Goal: Task Accomplishment & Management: Use online tool/utility

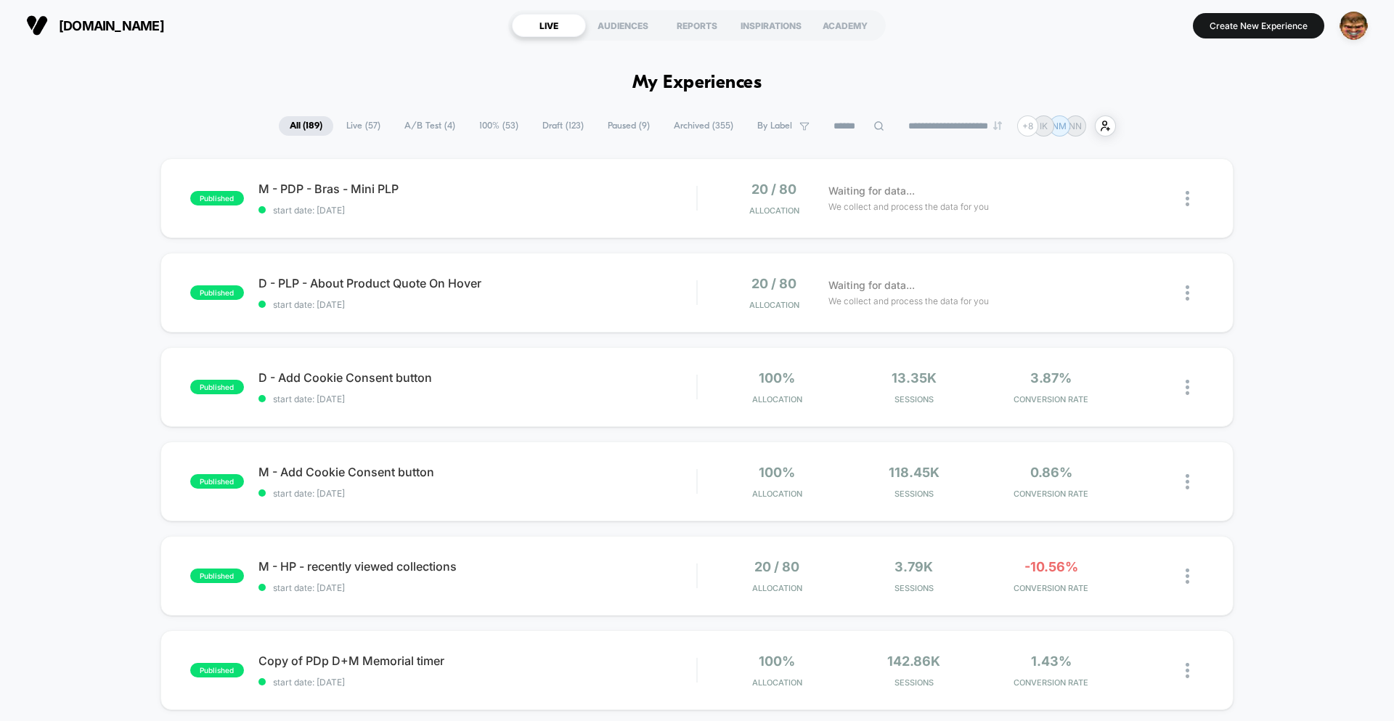
click at [1290, 33] on button "Create New Experience" at bounding box center [1258, 25] width 131 height 25
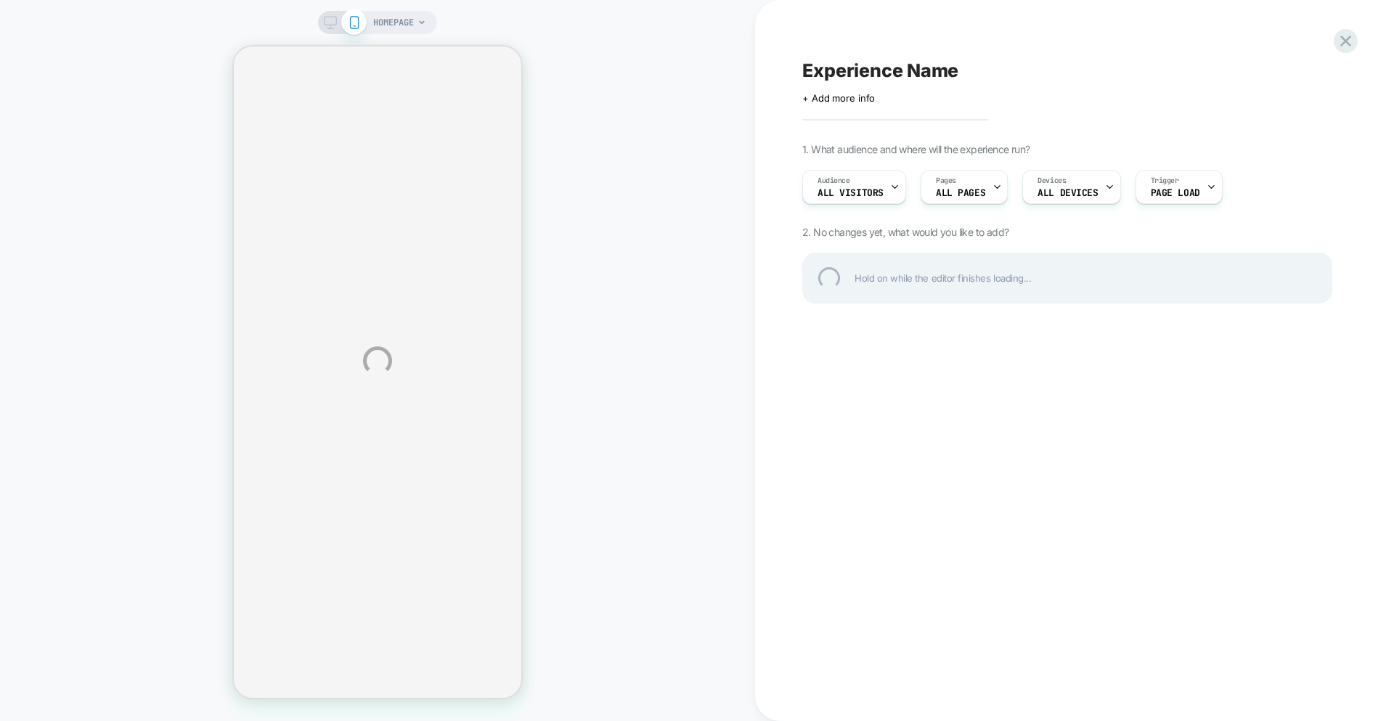
click at [602, 247] on div "HOMEPAGE Experience Name Click to edit experience details + Add more info 1. Wh…" at bounding box center [697, 360] width 1394 height 721
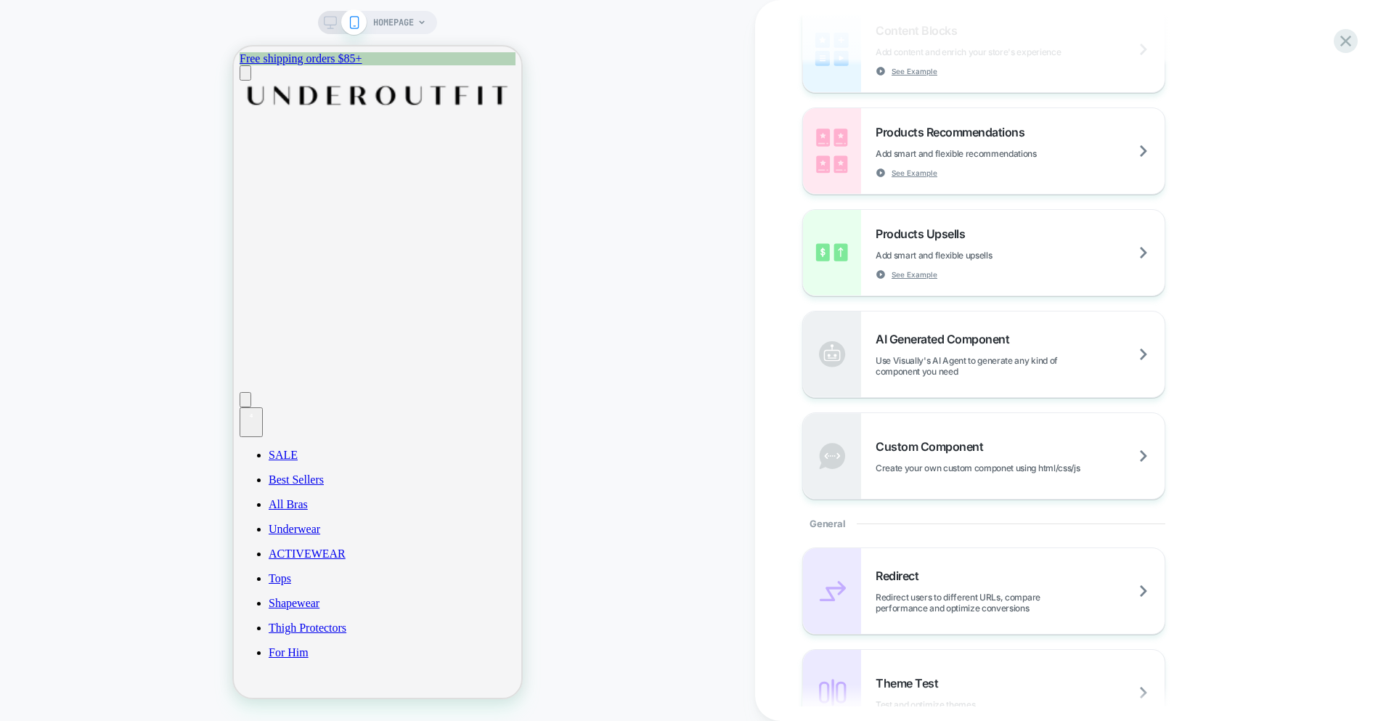
scroll to position [259, 0]
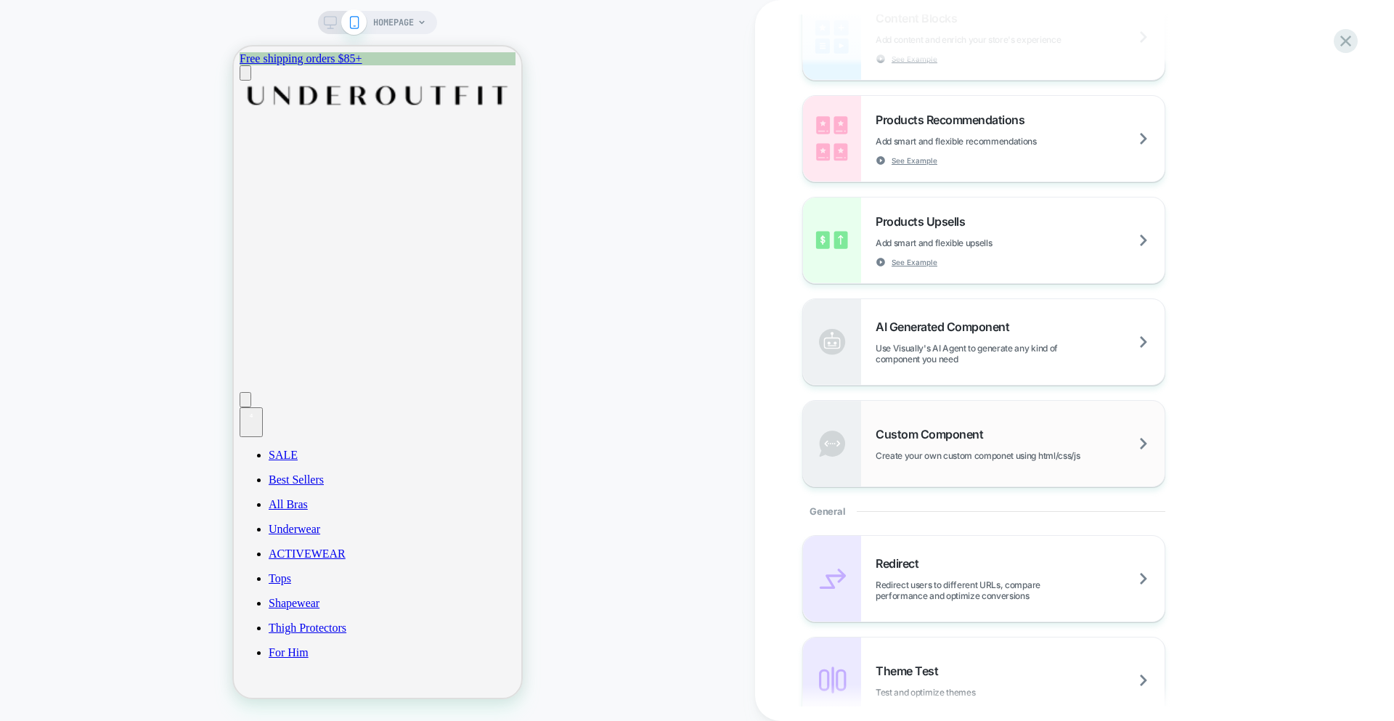
click at [969, 418] on div "Custom Component Create your own custom componet using html/css/js" at bounding box center [983, 444] width 361 height 86
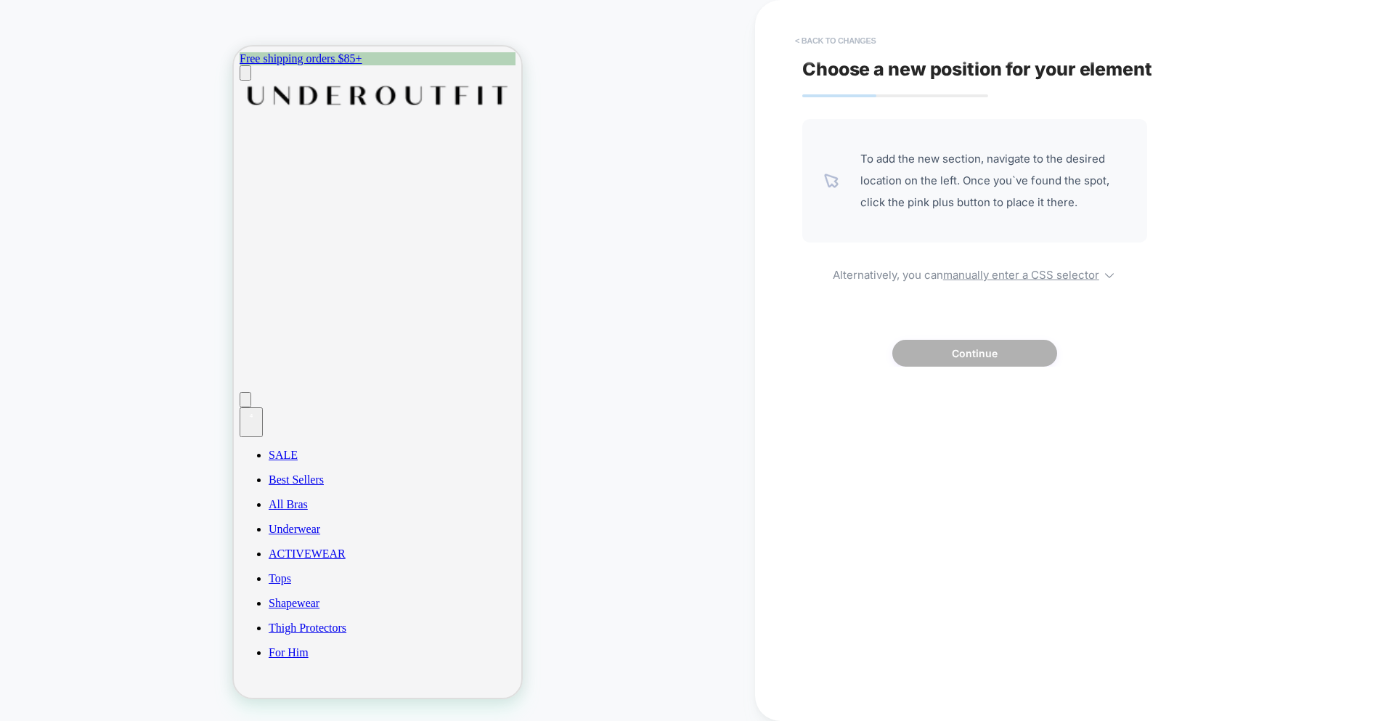
click at [845, 40] on button "< Back to changes" at bounding box center [836, 40] width 96 height 23
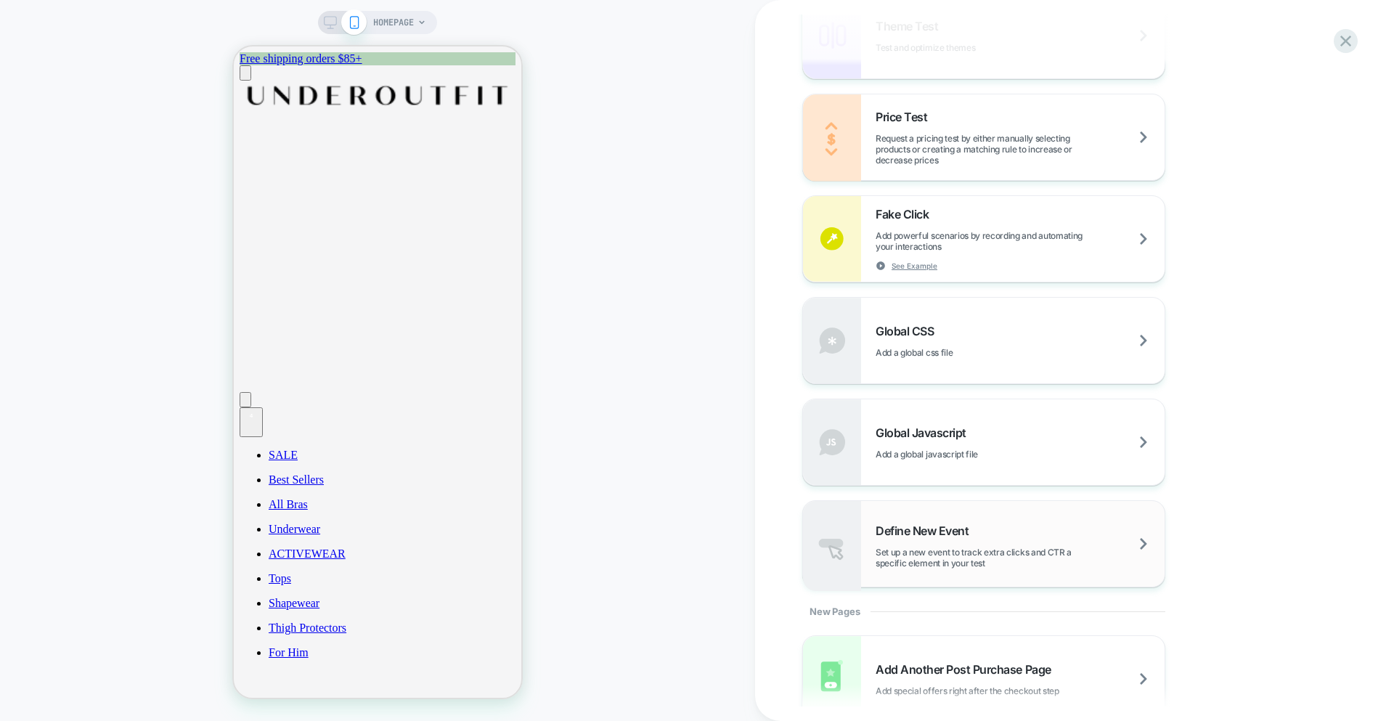
scroll to position [904, 0]
click at [952, 549] on span "Set up a new event to track extra clicks and CTR a specific element in your test" at bounding box center [1019, 557] width 289 height 22
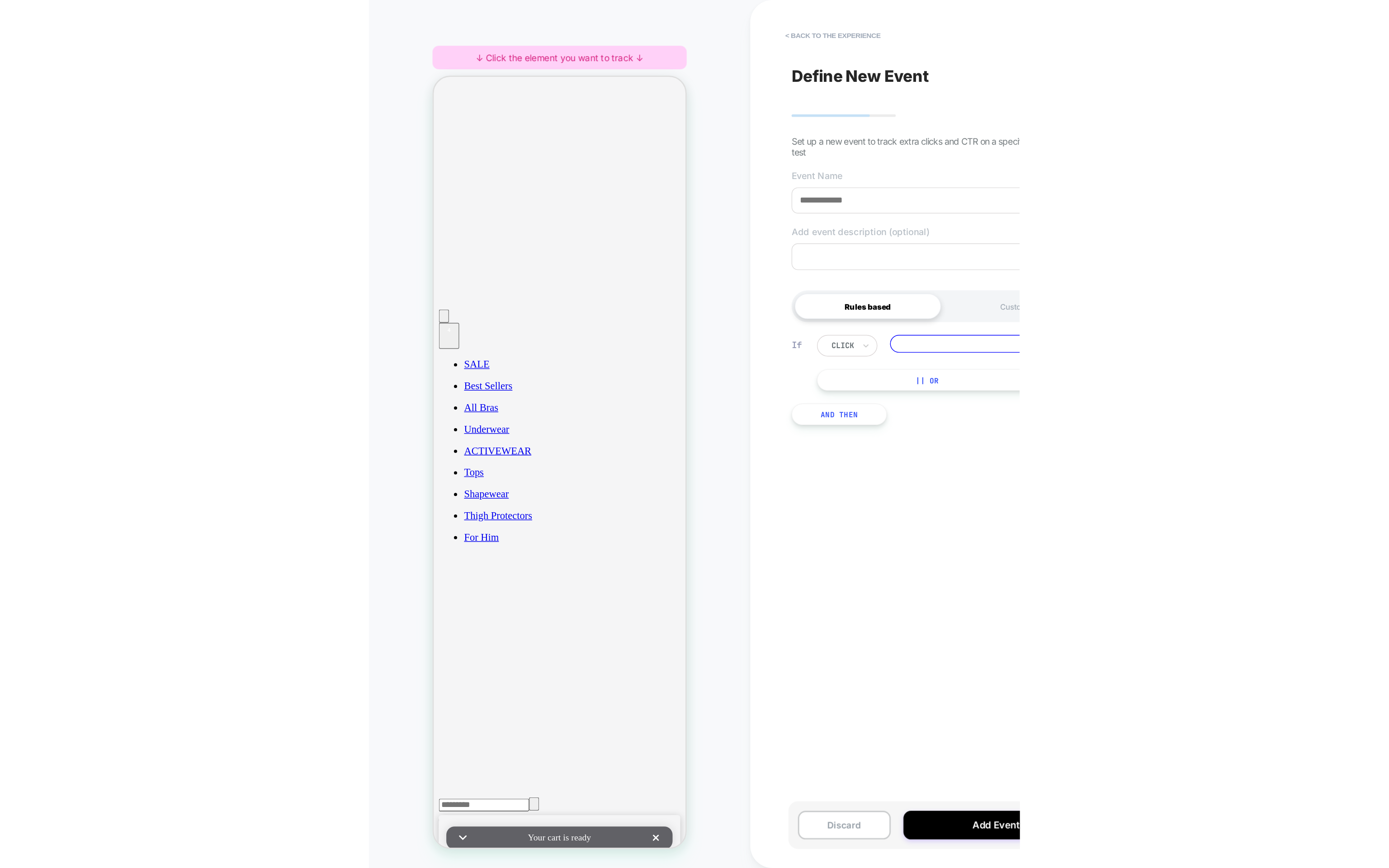
scroll to position [0, 0]
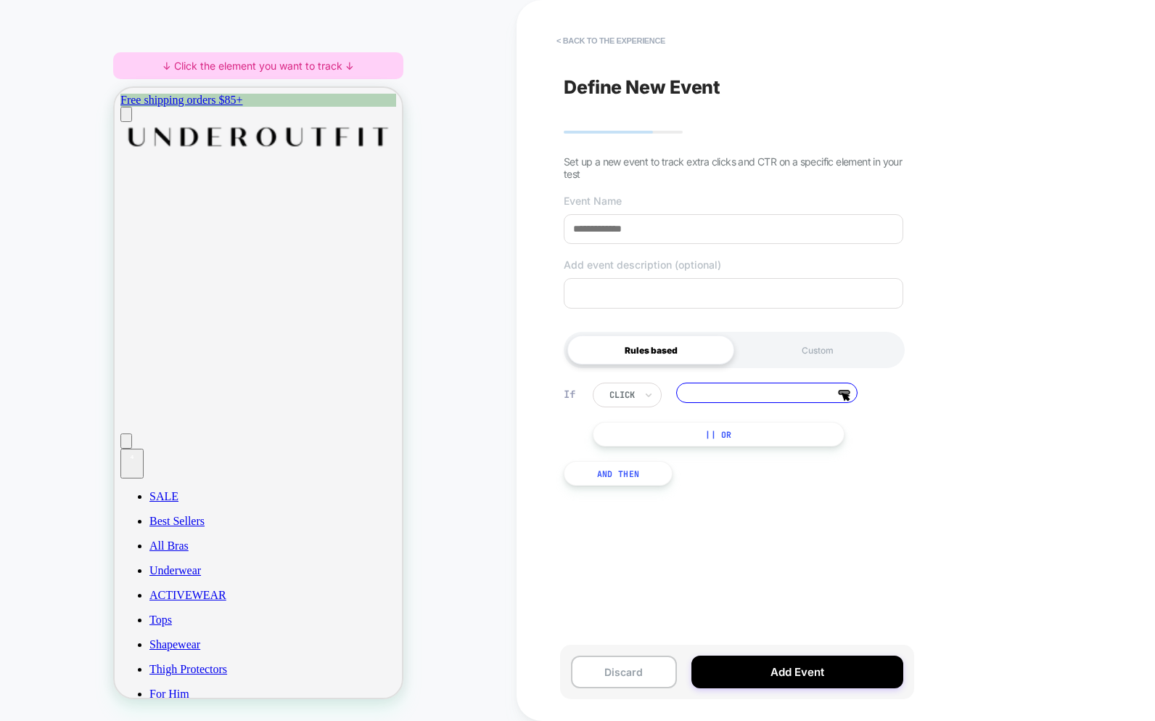
click at [551, 314] on div "< back to the experience Define New Event Set up a new event to track extra cli…" at bounding box center [836, 360] width 639 height 721
click at [835, 393] on input at bounding box center [766, 393] width 181 height 20
type input "****"
drag, startPoint x: 454, startPoint y: 250, endPoint x: 424, endPoint y: 73, distance: 178.9
click at [454, 240] on div "HOMEPAGE ↓ Click the element you want to track ↓" at bounding box center [258, 361] width 517 height 692
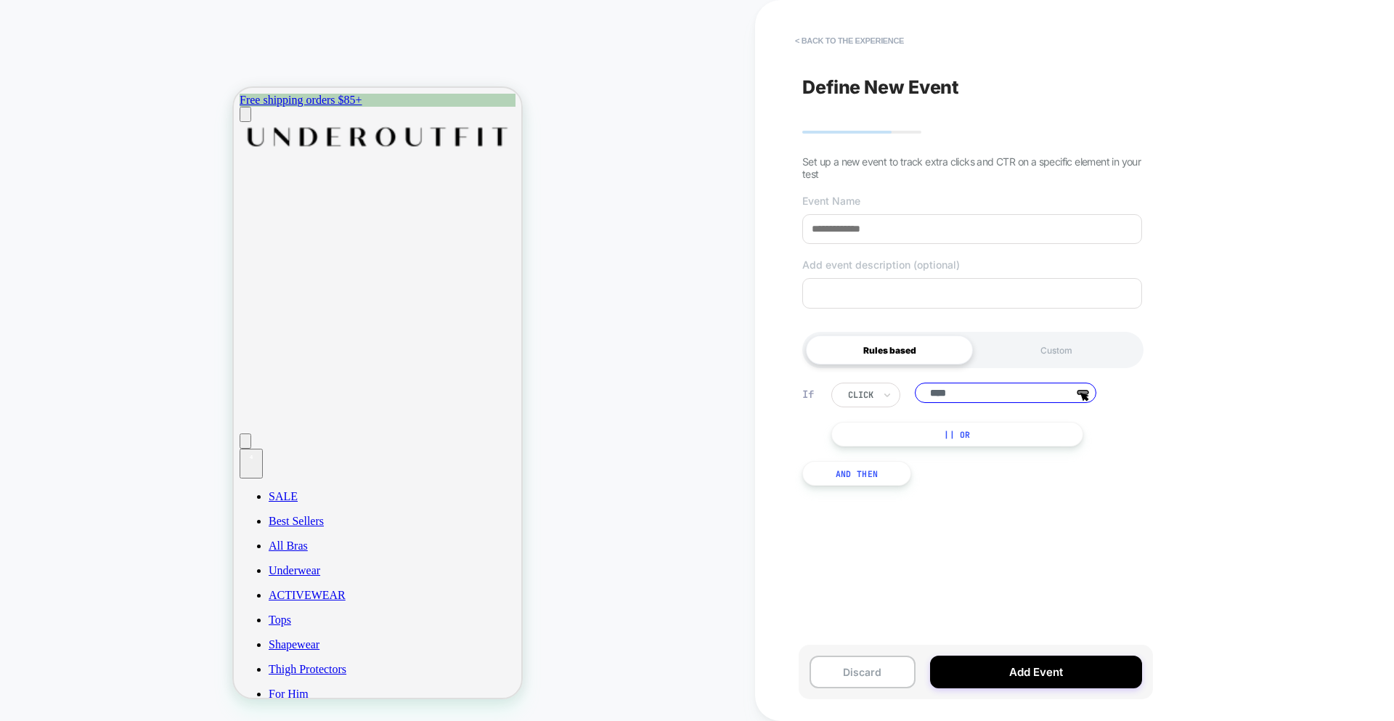
click at [891, 247] on div "Define New Event Set up a new event to track extra clicks and CTR on a specific…" at bounding box center [972, 361] width 354 height 692
click at [842, 25] on div "Define New Event Set up a new event to track extra clicks and CTR on a specific…" at bounding box center [972, 361] width 354 height 692
drag, startPoint x: 488, startPoint y: 49, endPoint x: 527, endPoint y: 121, distance: 81.8
click at [488, 49] on div "HOMEPAGE ↓ Click the element you want to track ↓" at bounding box center [377, 361] width 755 height 692
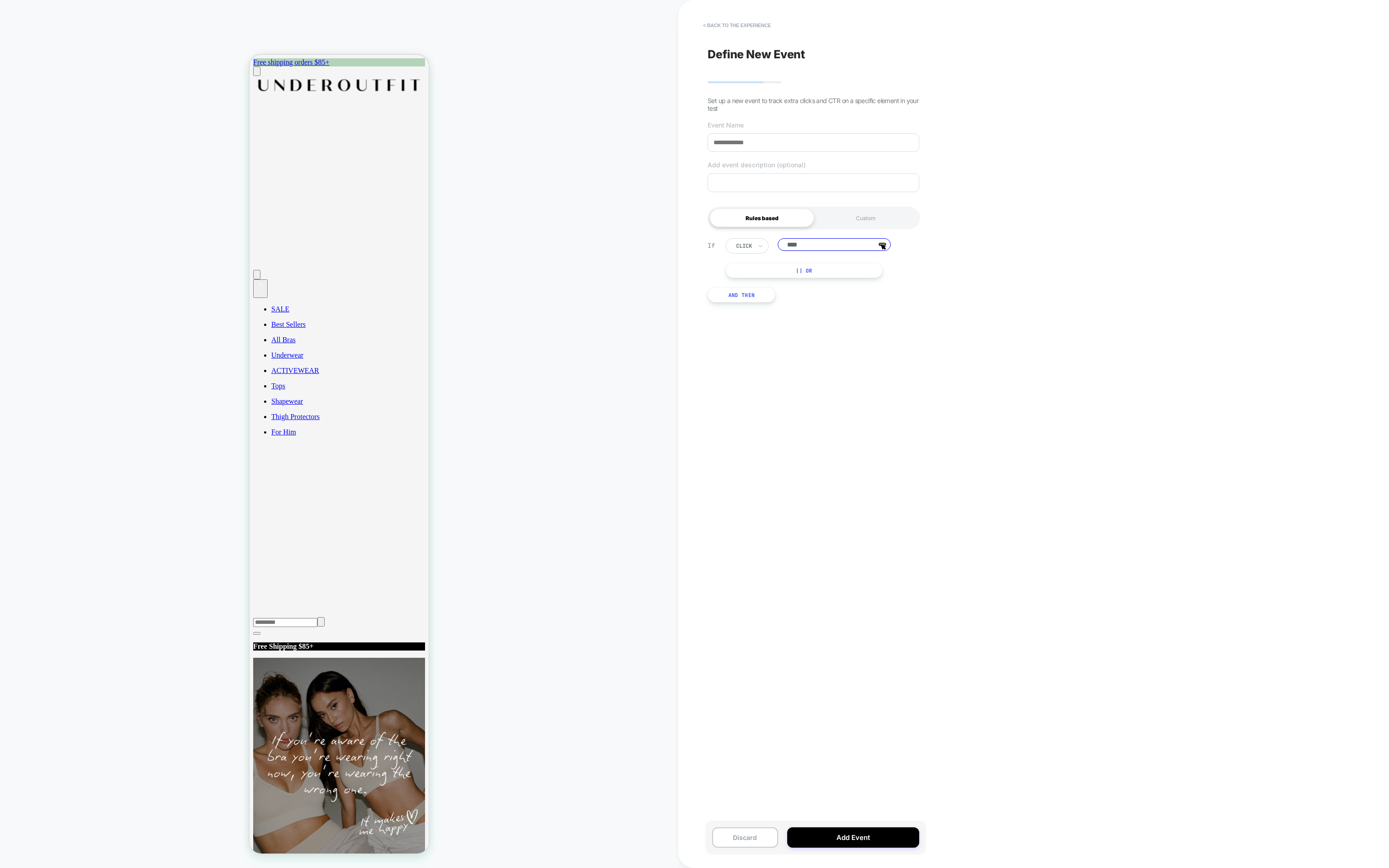
click at [642, 294] on div "HOMEPAGE ↓ Click the element you want to track ↓" at bounding box center [339, 434] width 678 height 850
click at [739, 26] on button "< back to the experience" at bounding box center [736, 25] width 77 height 14
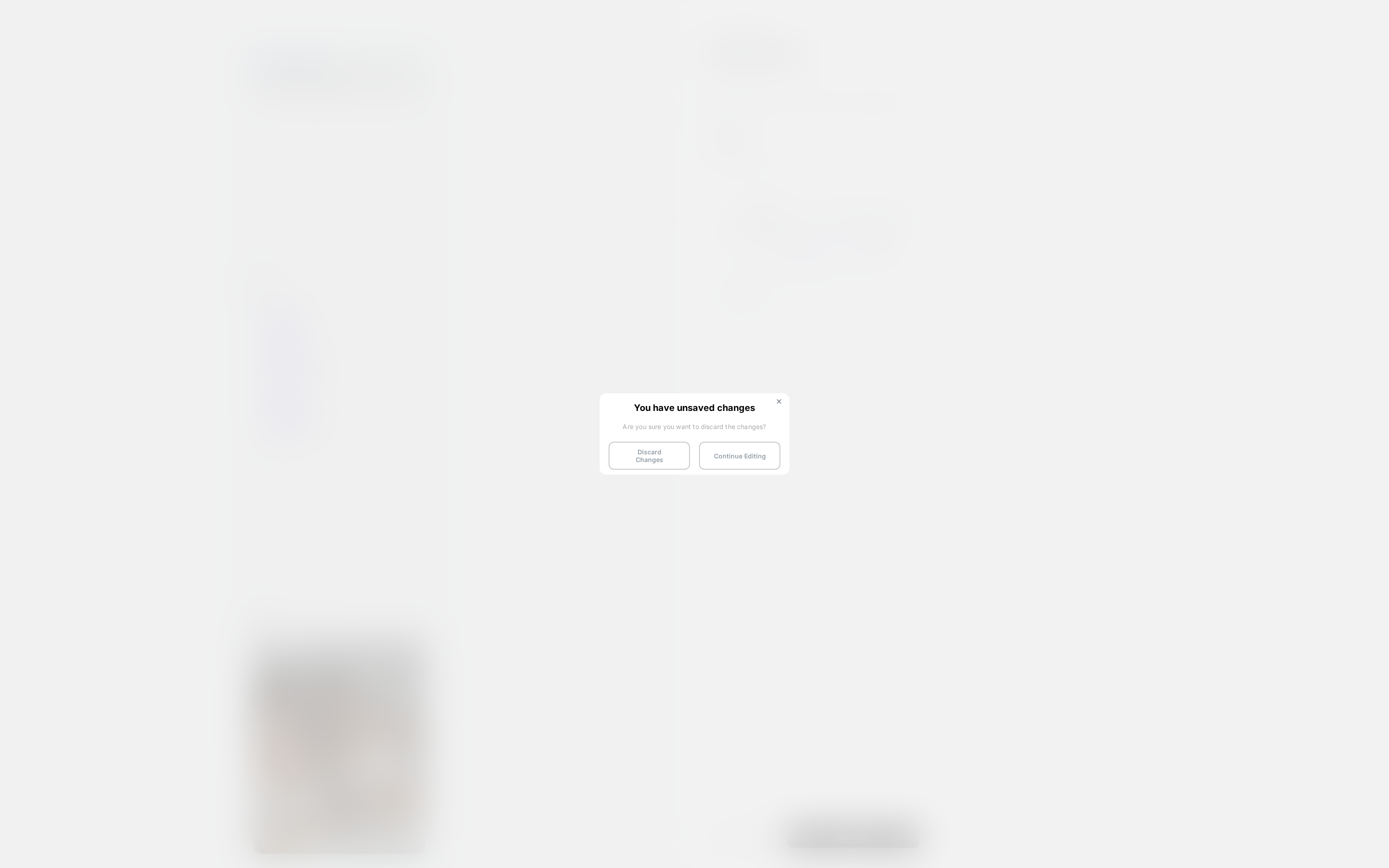
click at [654, 448] on button "Discard Changes" at bounding box center [649, 455] width 82 height 28
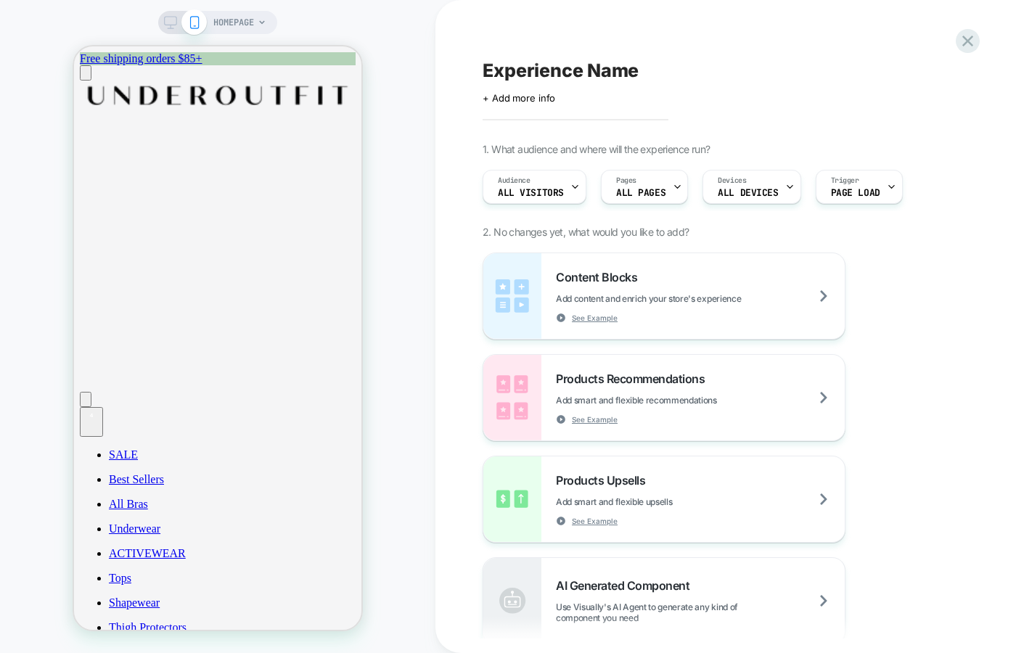
click at [970, 38] on icon at bounding box center [967, 41] width 11 height 11
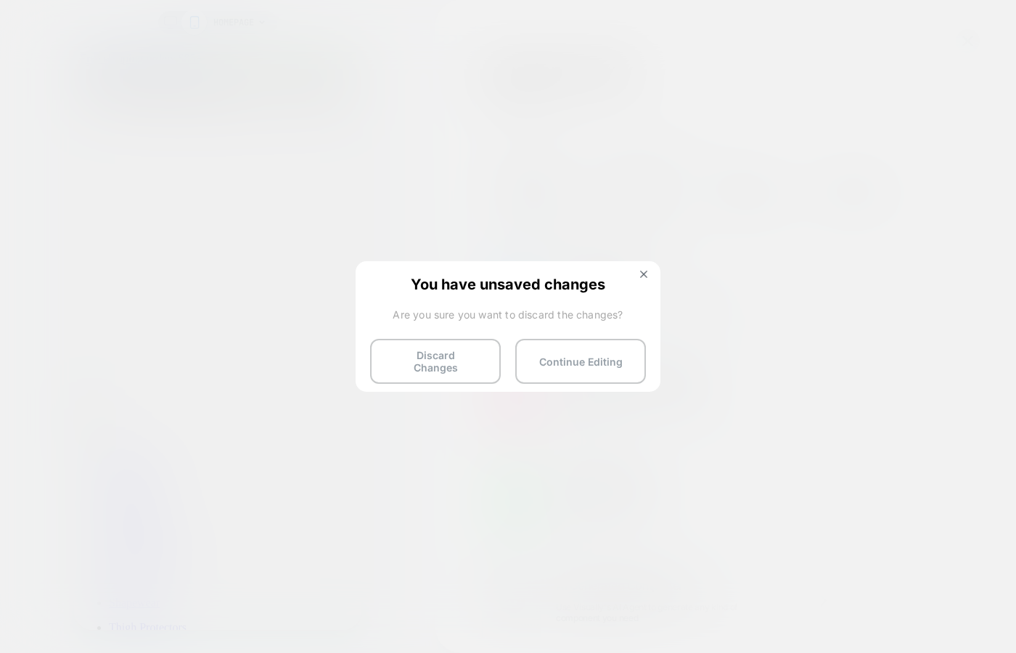
click at [433, 361] on button "Discard Changes" at bounding box center [435, 361] width 131 height 45
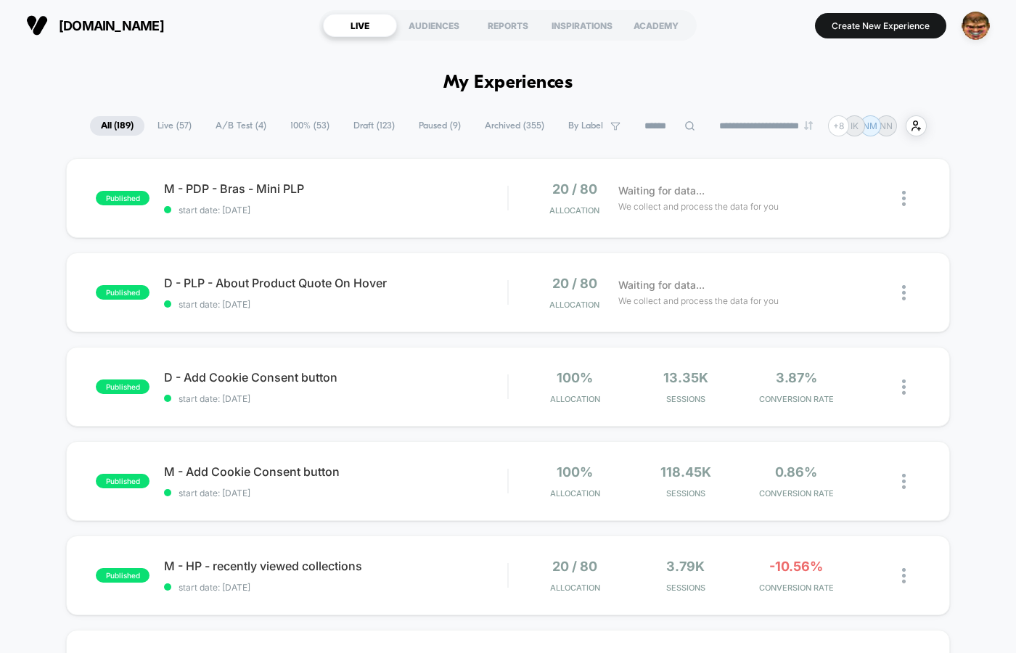
click at [868, 36] on button "Create New Experience" at bounding box center [880, 25] width 131 height 25
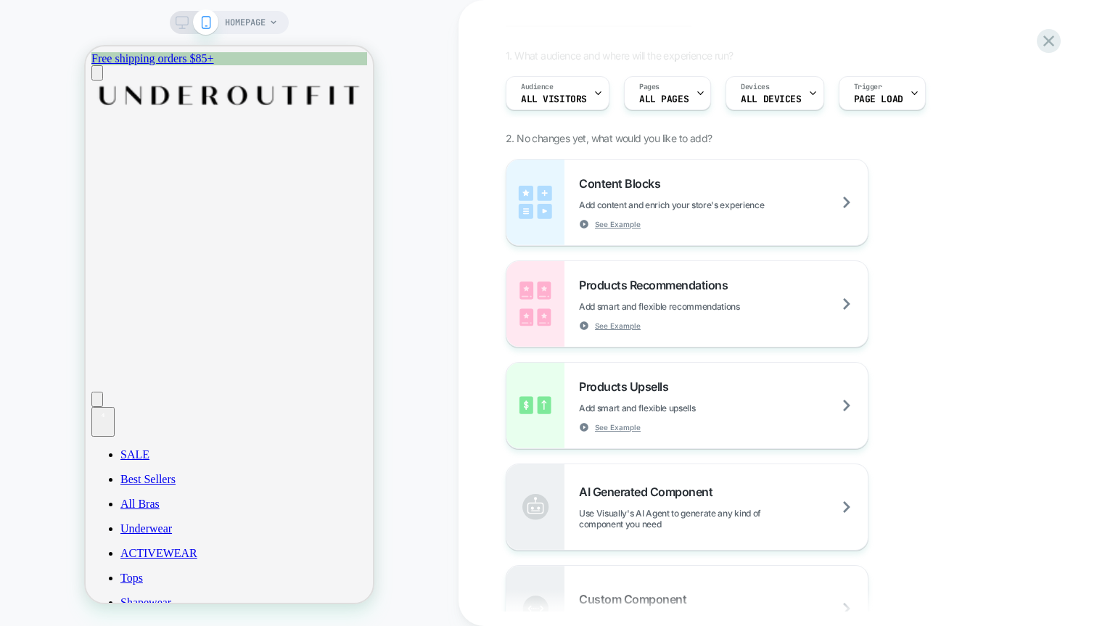
scroll to position [99, 0]
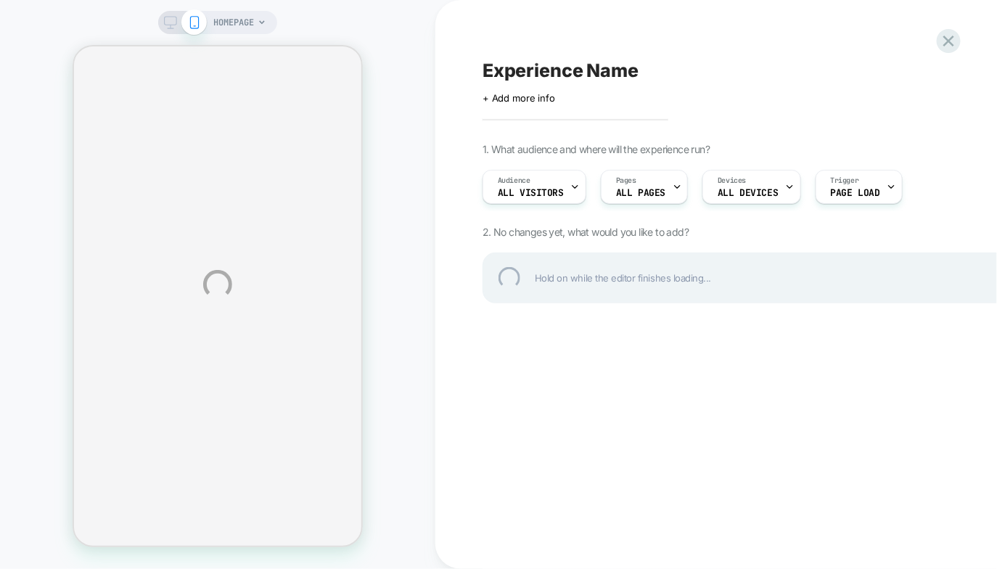
drag, startPoint x: 412, startPoint y: 51, endPoint x: 418, endPoint y: 57, distance: 8.2
click at [415, 54] on div "HOMEPAGE Experience Name Click to edit experience details + Add more info 1. Wh…" at bounding box center [498, 284] width 997 height 569
click at [454, 75] on div "HOMEPAGE Experience Name Click to edit experience details + Add more info 1. Wh…" at bounding box center [498, 284] width 997 height 569
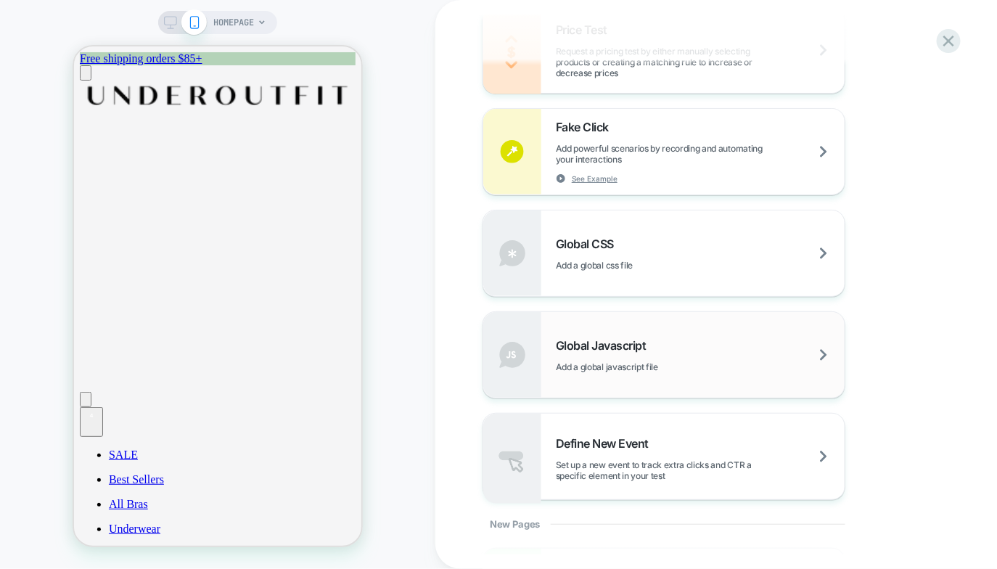
scroll to position [1013, 0]
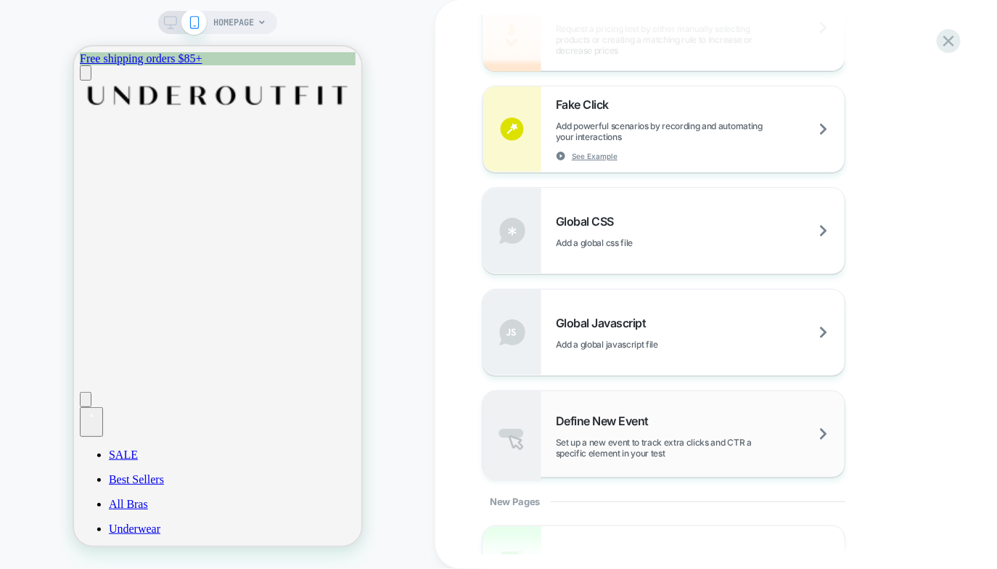
click at [0, 0] on div "Define New Event Set up a new event to track extra clicks and CTR a specific el…" at bounding box center [0, 0] width 0 height 0
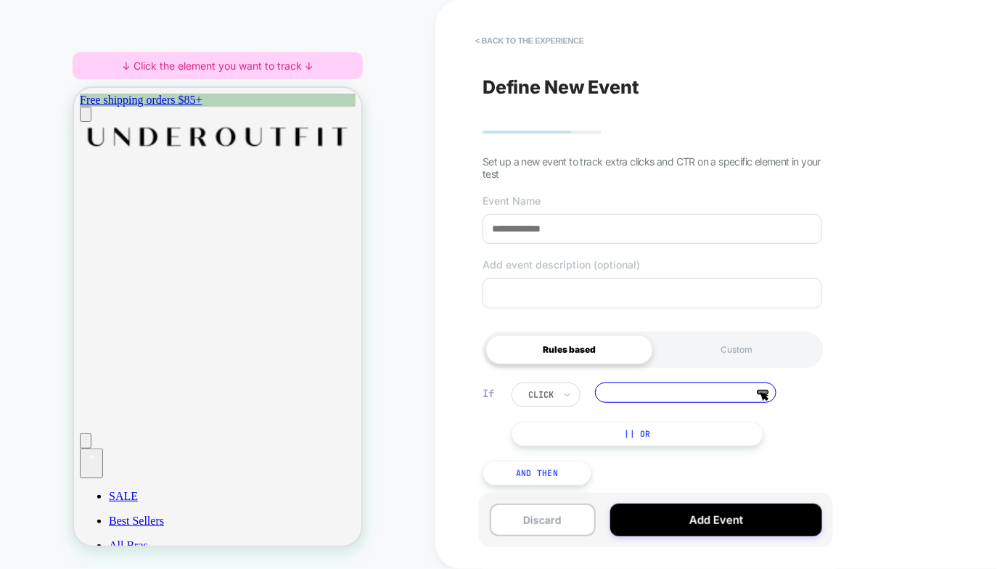
click at [406, 237] on div "HOMEPAGE ↓ Click the element you want to track ↓" at bounding box center [217, 285] width 435 height 540
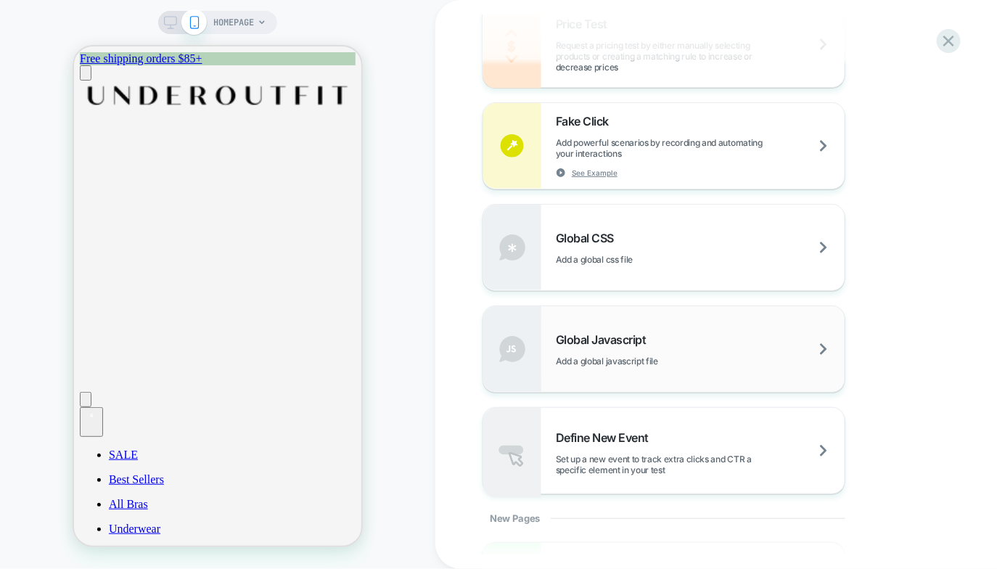
scroll to position [1005, 0]
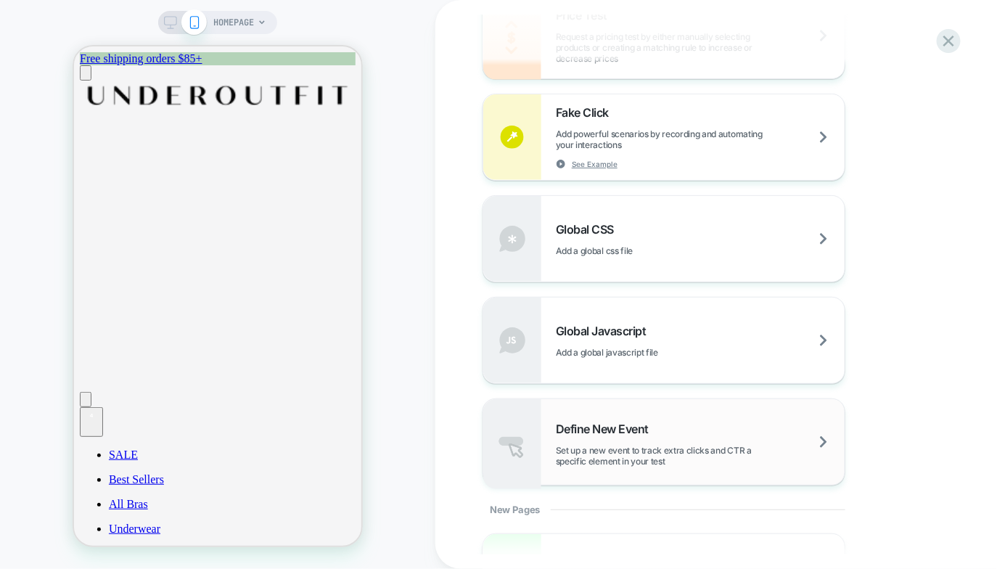
click at [0, 0] on div "Define New Event Set up a new event to track extra clicks and CTR a specific el…" at bounding box center [0, 0] width 0 height 0
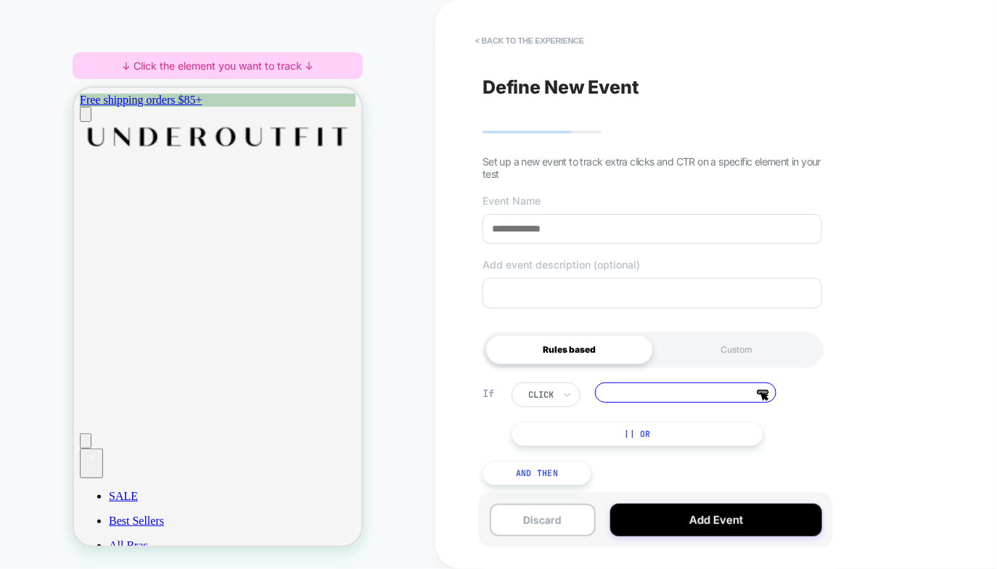
scroll to position [4, 0]
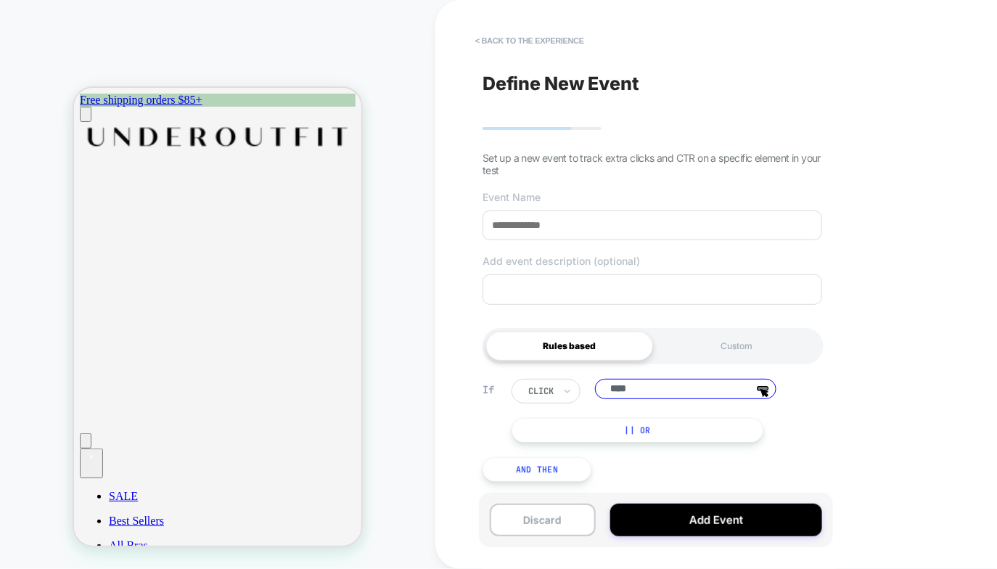
type input "****"
click at [808, 223] on input at bounding box center [653, 225] width 340 height 30
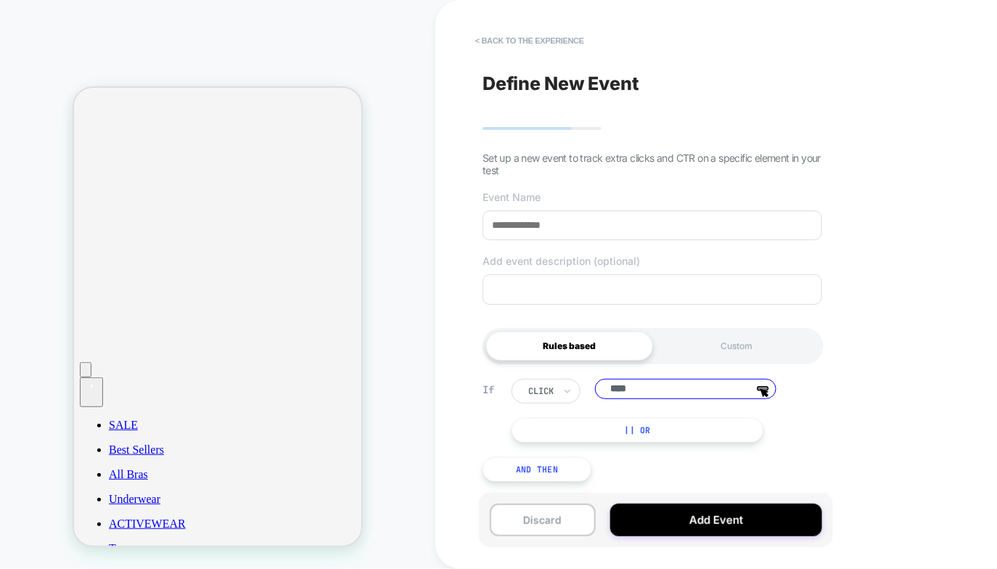
scroll to position [56, 0]
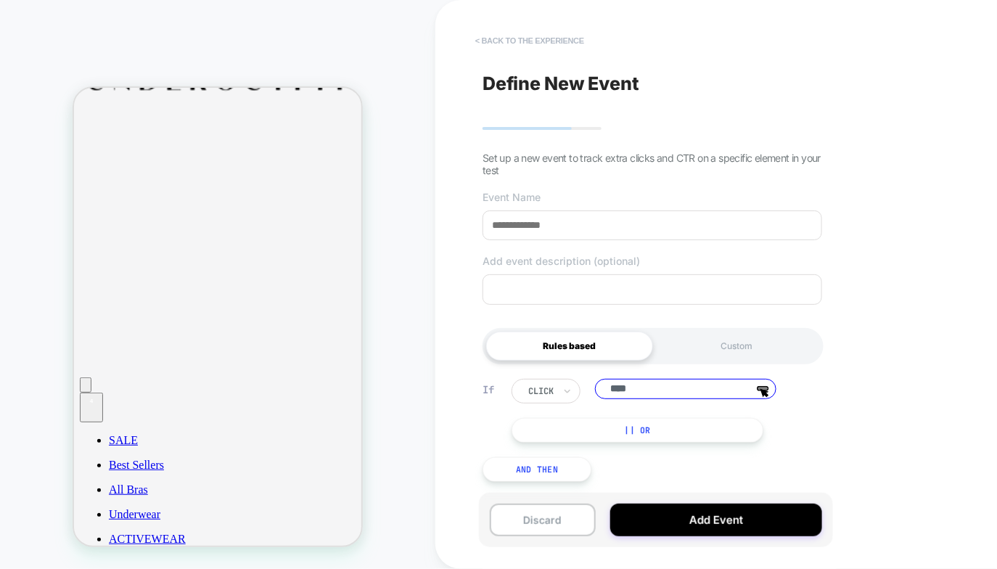
click at [545, 40] on button "< back to the experience" at bounding box center [529, 40] width 123 height 23
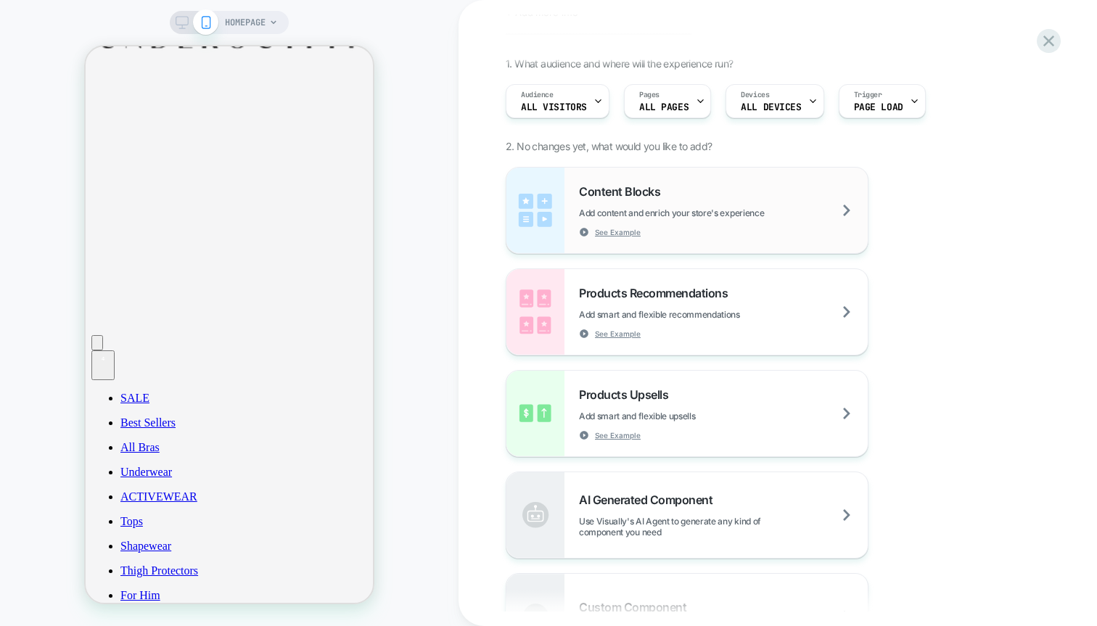
scroll to position [85, 0]
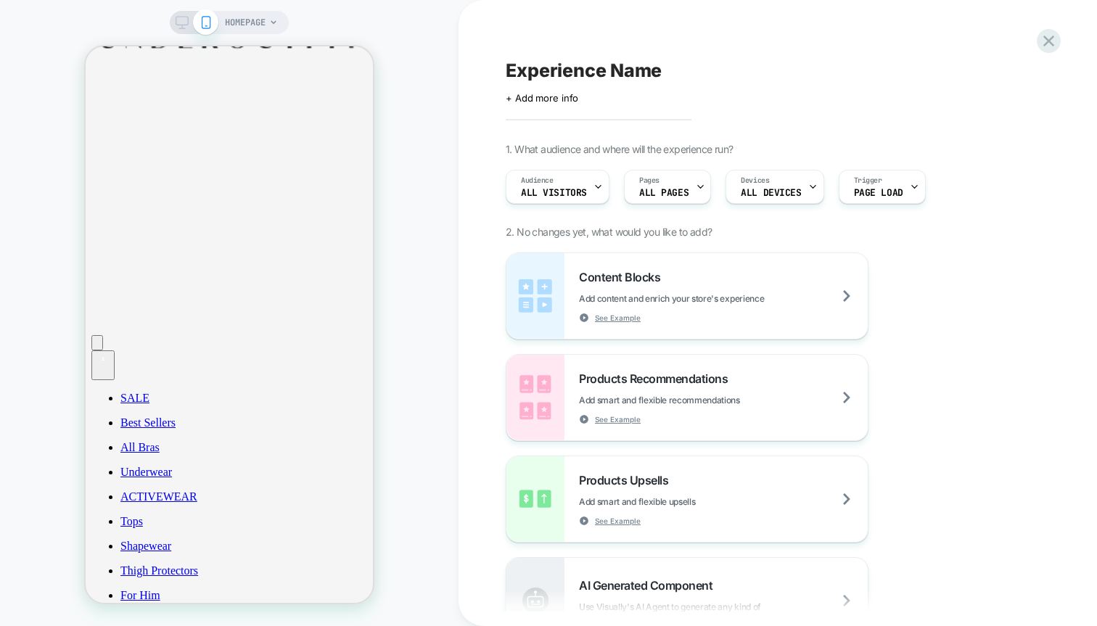
click at [186, 20] on icon at bounding box center [182, 22] width 13 height 13
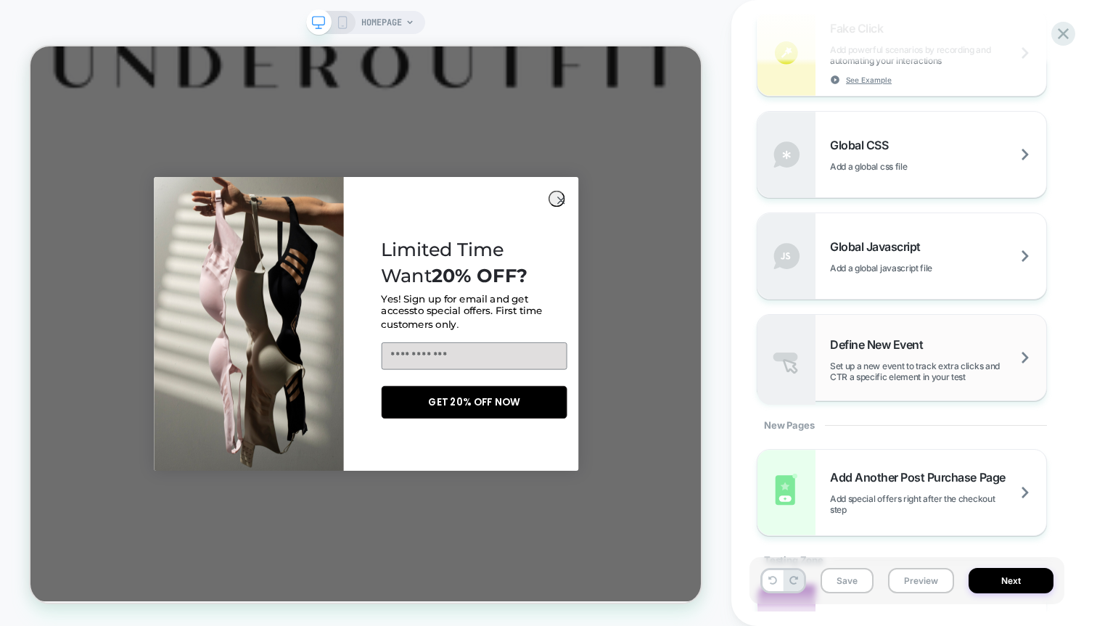
scroll to position [1097, 0]
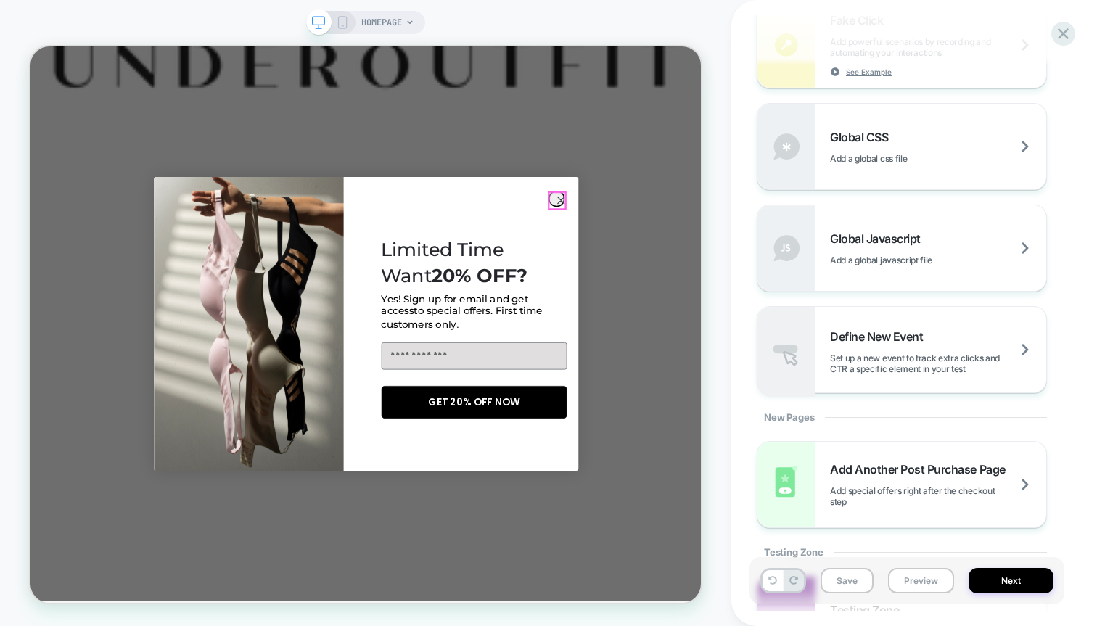
click at [735, 250] on circle "Close dialog" at bounding box center [737, 252] width 21 height 21
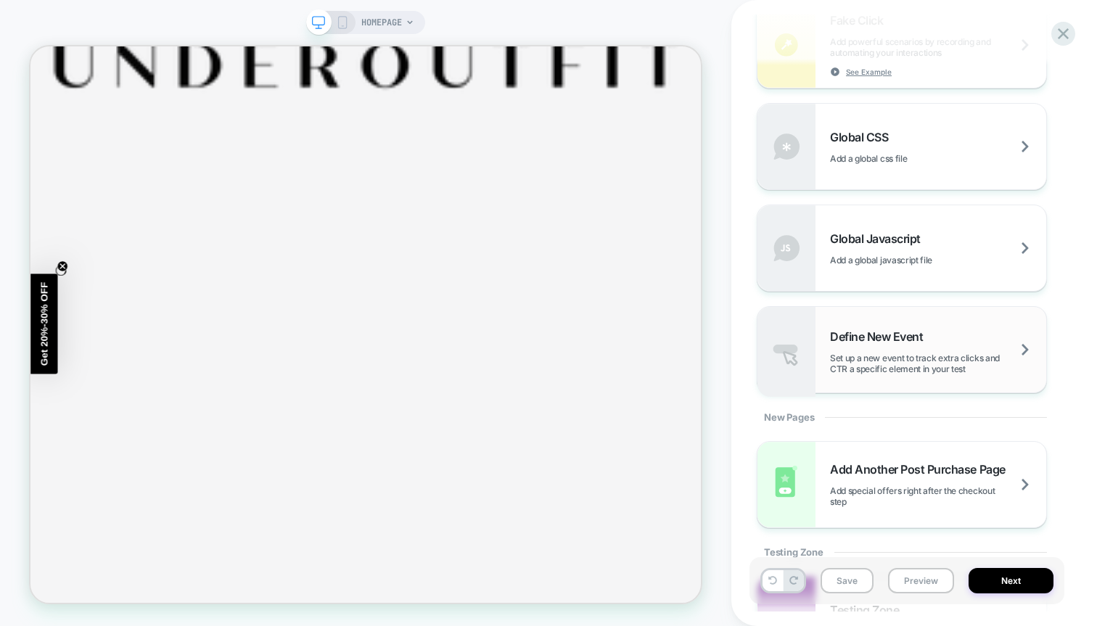
click at [872, 359] on span "Set up a new event to track extra clicks and CTR a specific element in your test" at bounding box center [938, 364] width 216 height 22
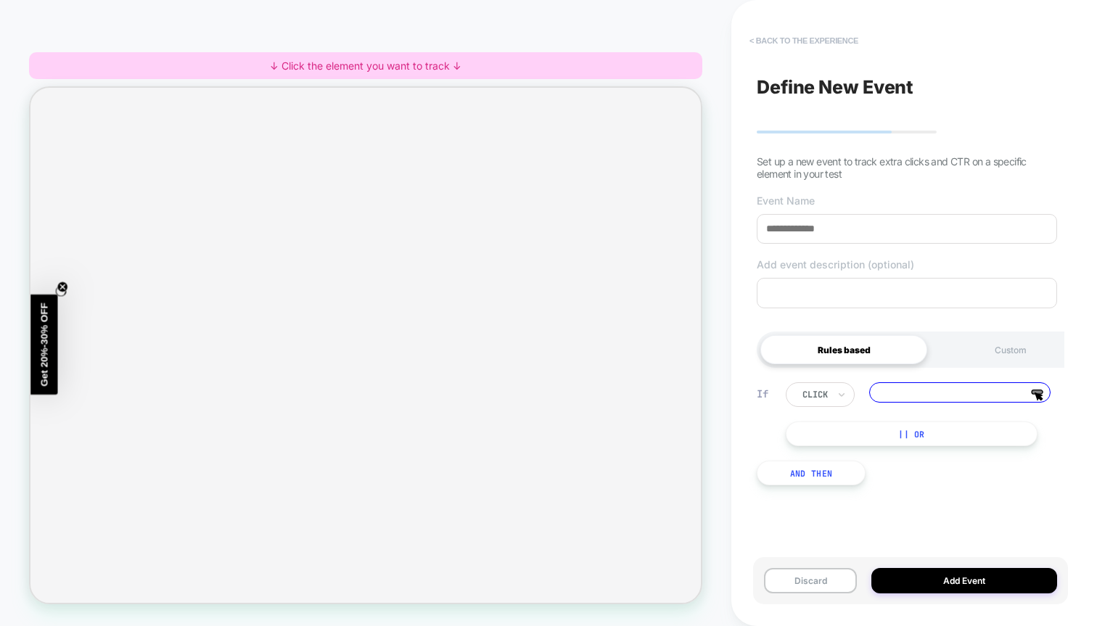
scroll to position [128, 0]
click at [807, 38] on button "< back to the experience" at bounding box center [804, 40] width 123 height 23
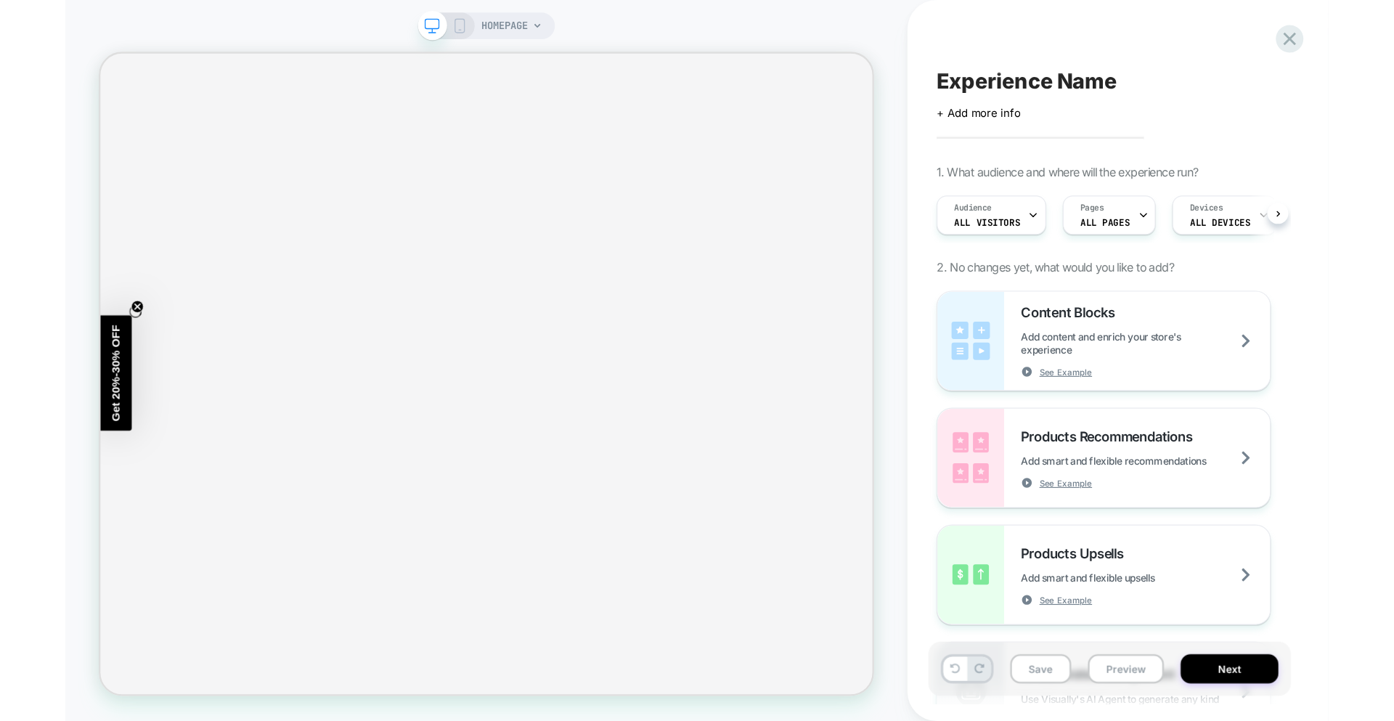
scroll to position [0, 1]
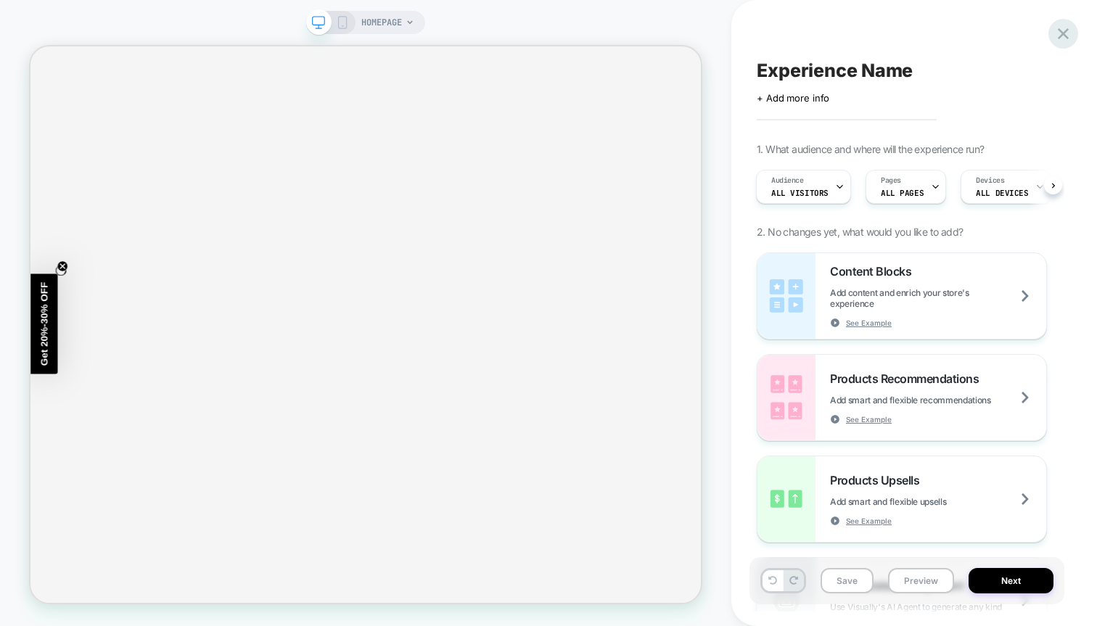
click at [1060, 38] on icon at bounding box center [1063, 33] width 11 height 11
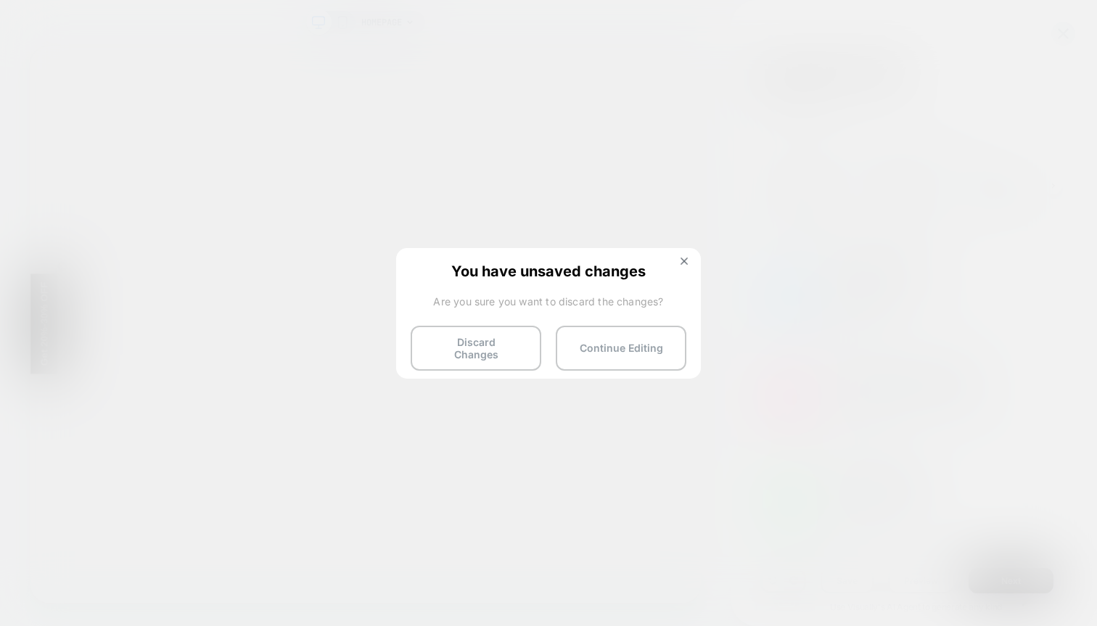
click at [523, 324] on div "You have unsaved changes Are you sure you want to discard the changes? Discard …" at bounding box center [548, 312] width 305 height 128
click at [488, 358] on button "Discard Changes" at bounding box center [476, 348] width 131 height 45
